Goal: Task Accomplishment & Management: Manage account settings

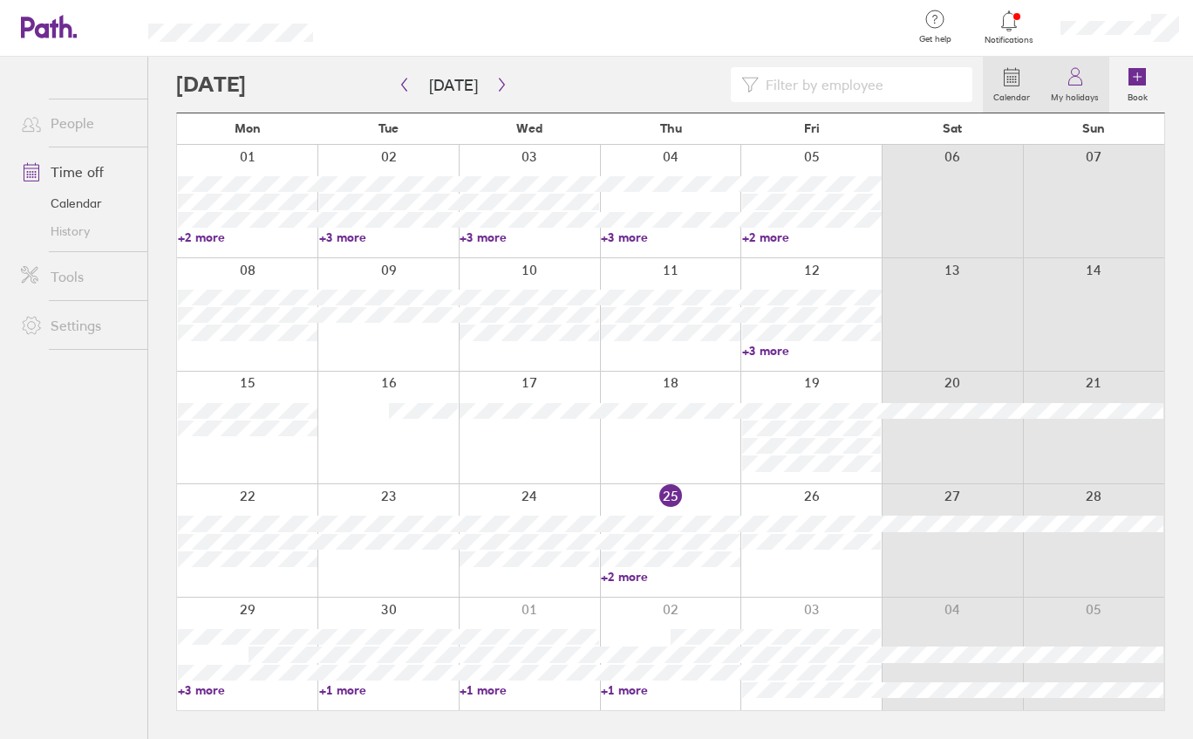
click at [1096, 90] on label "My holidays" at bounding box center [1074, 95] width 69 height 16
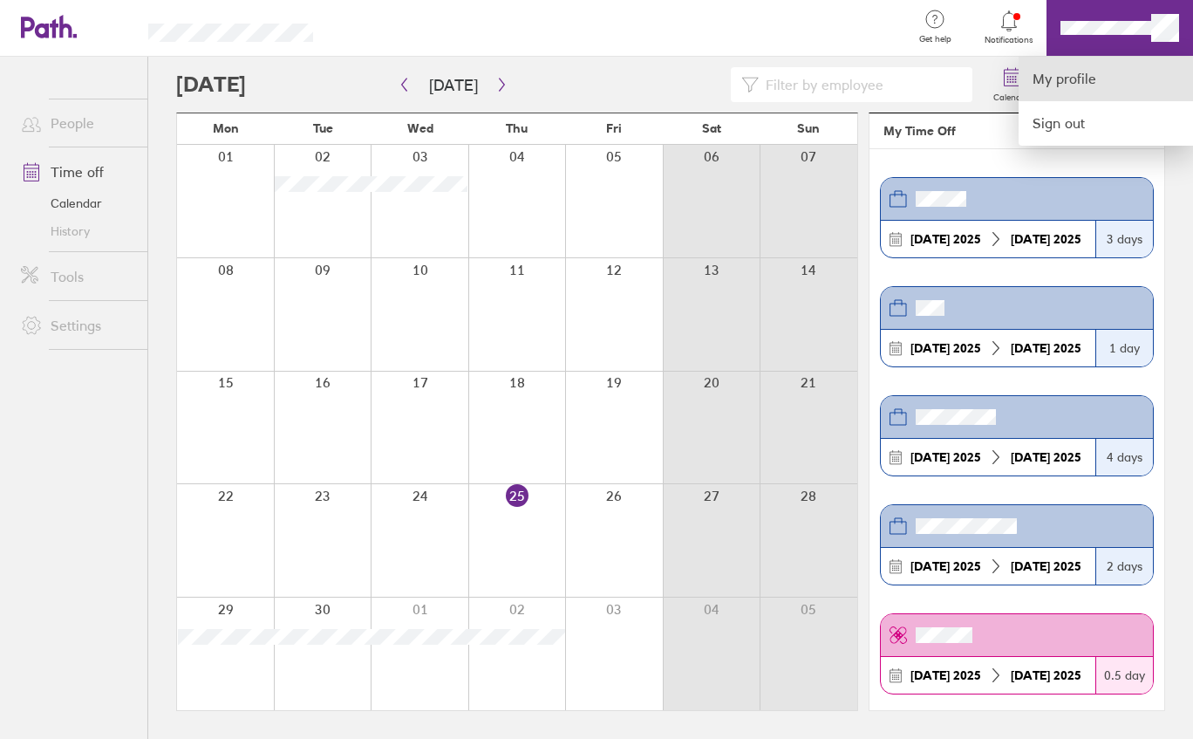
click at [1079, 73] on link "My profile" at bounding box center [1106, 79] width 174 height 44
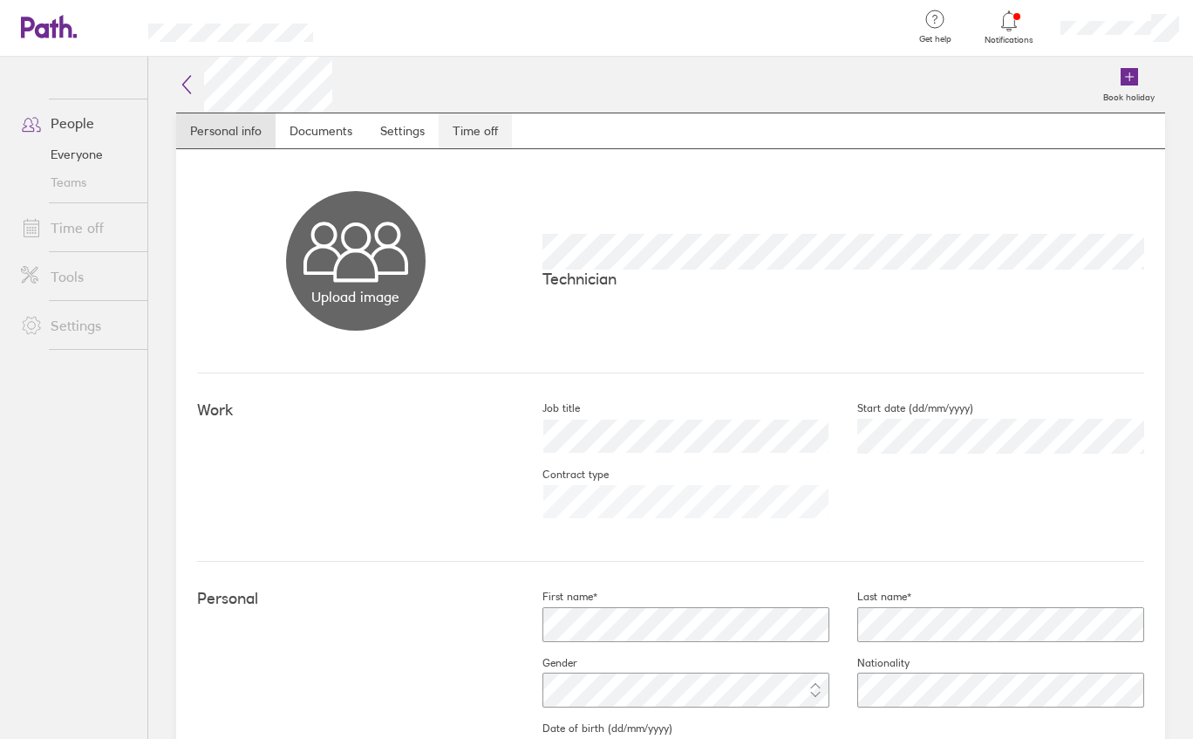
click at [458, 142] on link "Time off" at bounding box center [475, 130] width 73 height 35
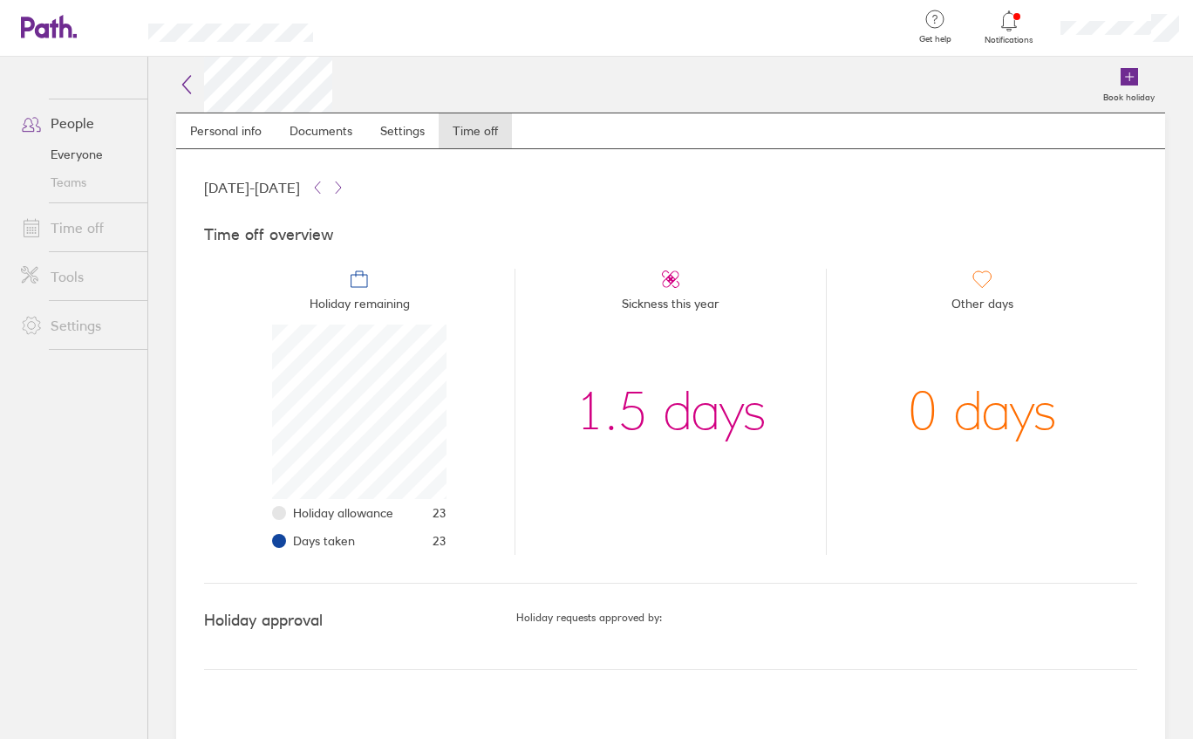
scroll to position [174, 174]
